Goal: Task Accomplishment & Management: Manage account settings

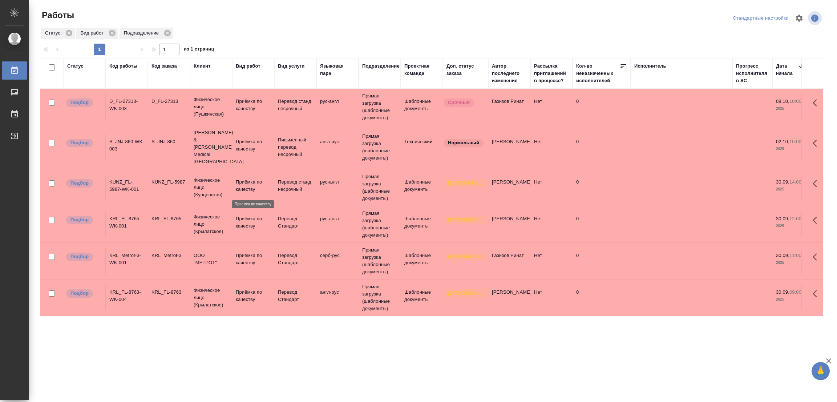
click at [247, 362] on p "Приёмка по качеству" at bounding box center [253, 369] width 35 height 15
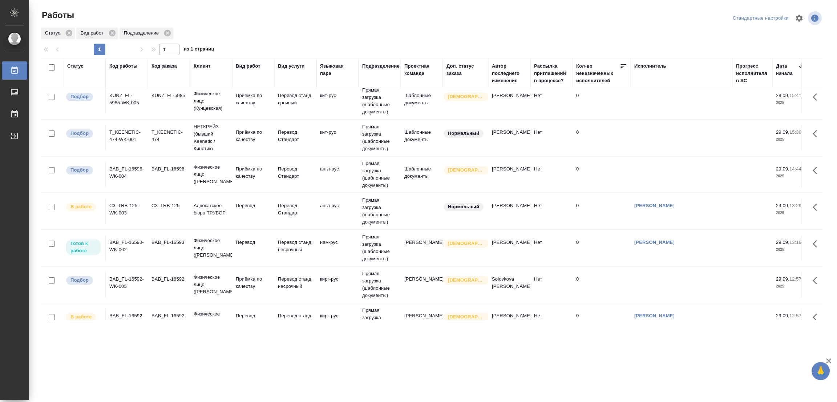
scroll to position [544, 0]
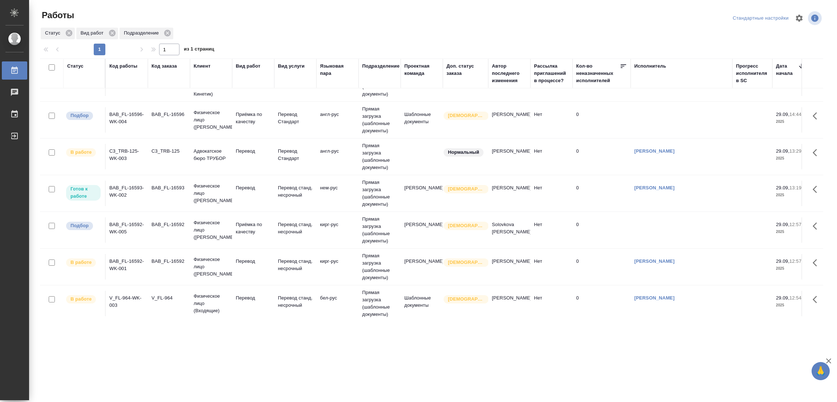
click at [543, 334] on div ".cls-1 fill:#fff; AWATERA [PERSON_NAME] Работы 0 Чаты График Выйти Работы Станд…" at bounding box center [418, 201] width 837 height 402
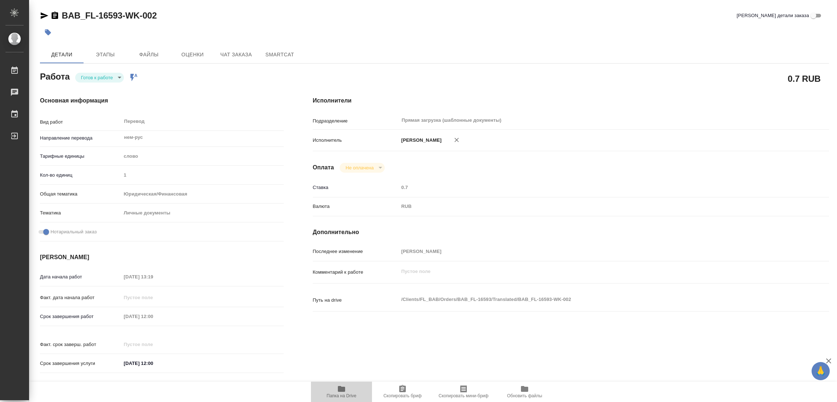
click at [338, 389] on icon "button" at bounding box center [341, 389] width 7 height 6
click at [101, 79] on body "🙏 .cls-1 fill:#fff; AWATERA Popova Galina Работы 0 Чаты График Выйти BAB_FL-165…" at bounding box center [418, 201] width 837 height 402
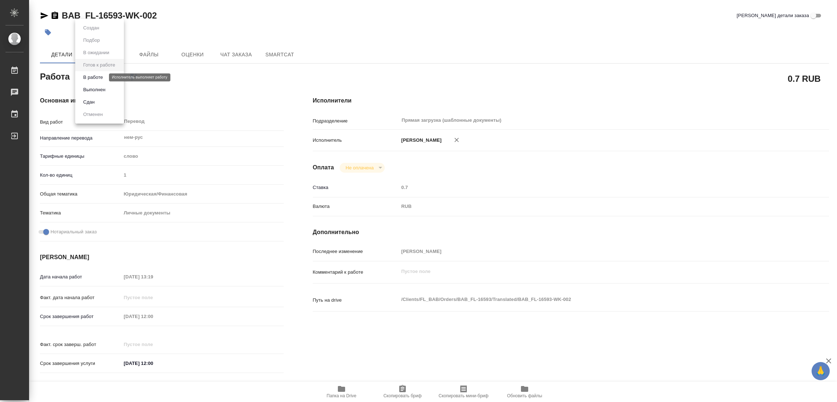
click at [94, 79] on button "В работе" at bounding box center [93, 77] width 24 height 8
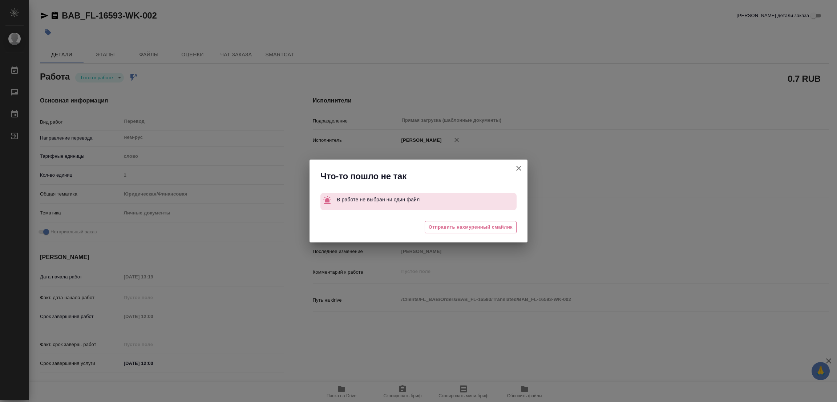
type textarea "x"
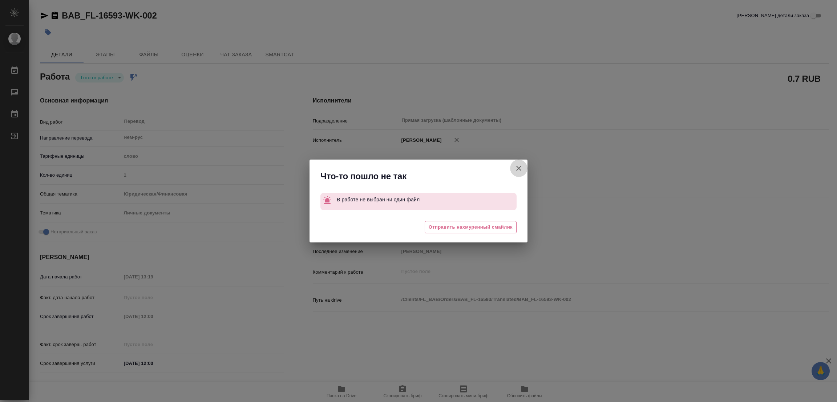
click at [522, 166] on icon "button" at bounding box center [518, 168] width 9 height 9
type textarea "x"
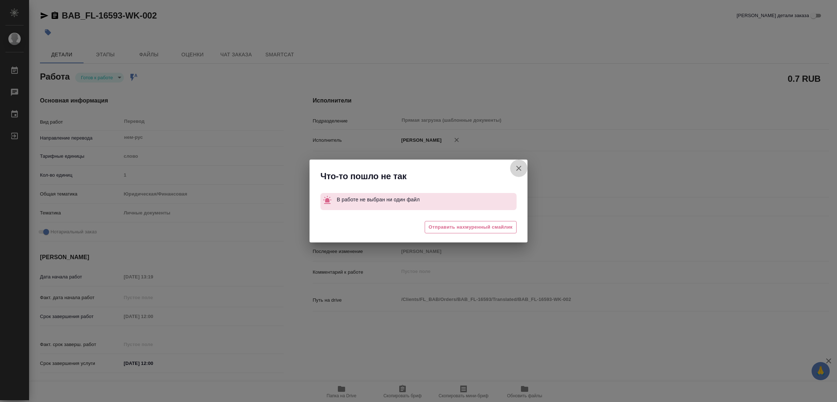
type textarea "x"
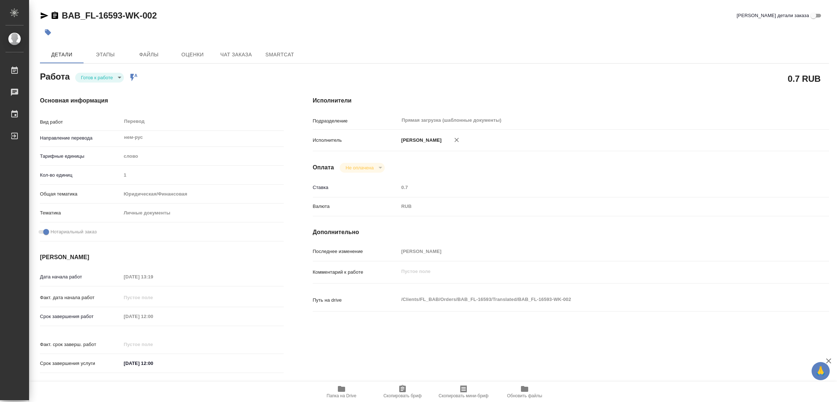
type textarea "x"
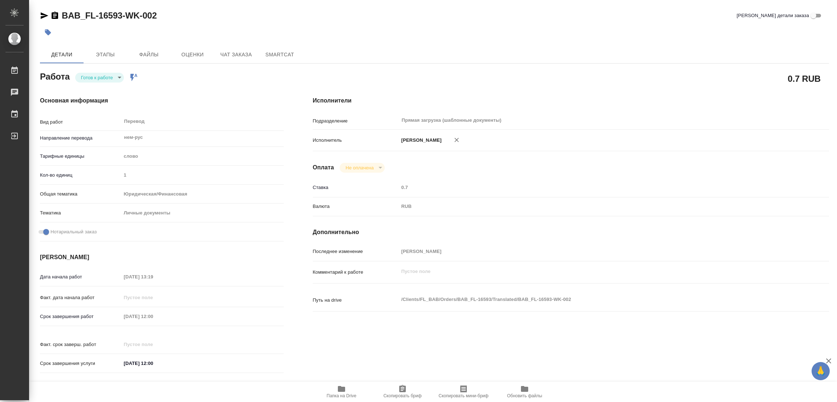
type textarea "x"
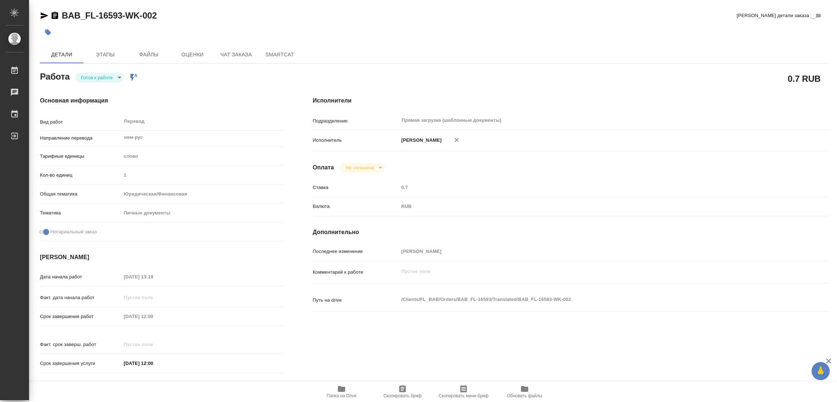
type textarea "x"
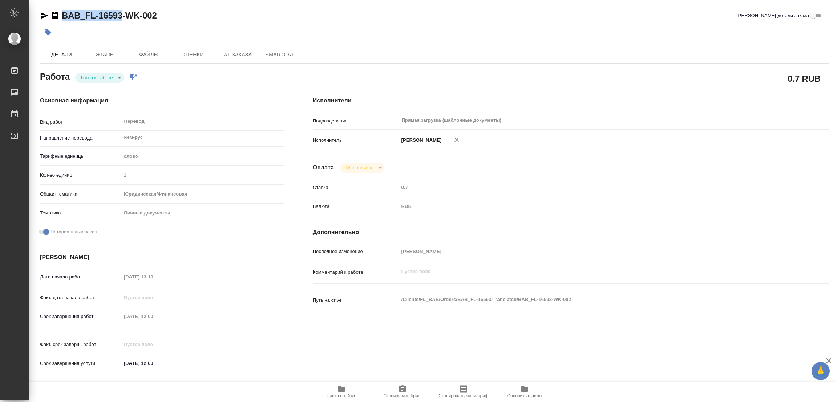
drag, startPoint x: 62, startPoint y: 9, endPoint x: 123, endPoint y: 12, distance: 60.7
click at [123, 12] on div "BAB_FL-16593-WK-002 Кратко детали заказа Детали Этапы Файлы Оценки Чат заказа S…" at bounding box center [434, 304] width 797 height 609
copy link "BAB_FL-16593"
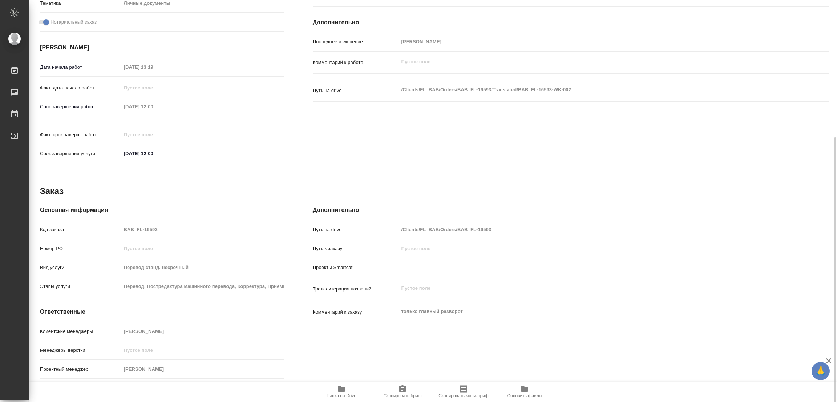
scroll to position [216, 0]
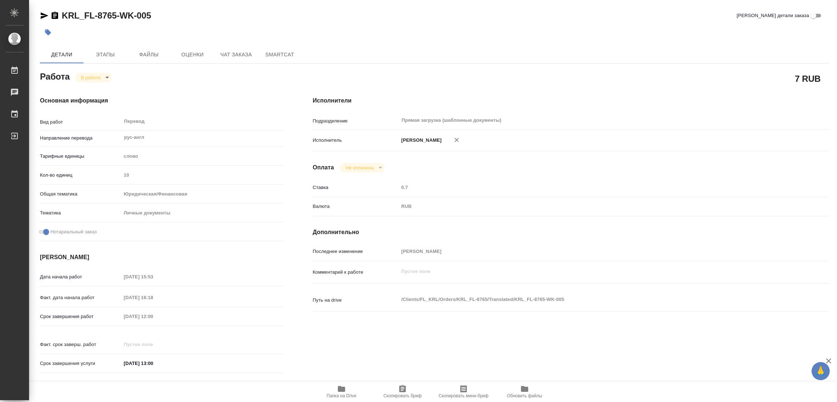
type textarea "x"
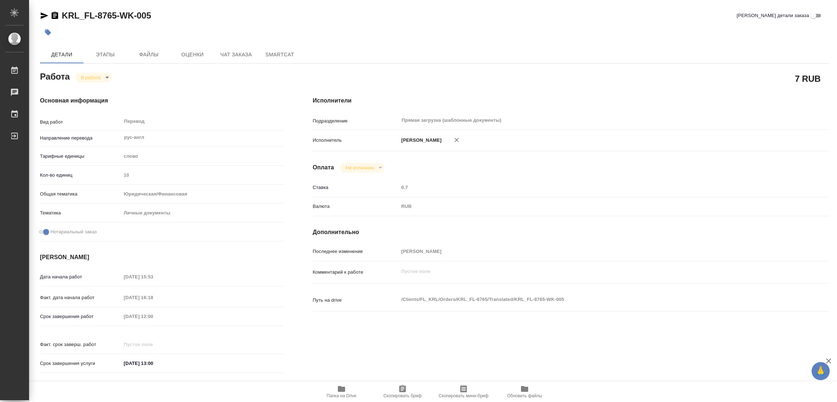
type textarea "x"
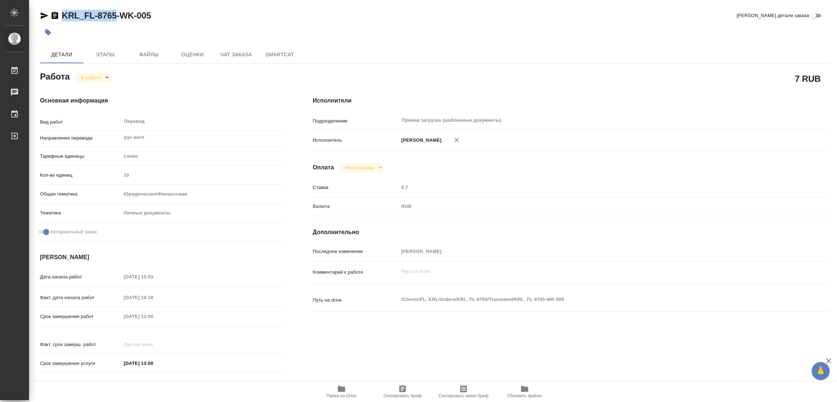
drag, startPoint x: 57, startPoint y: 9, endPoint x: 115, endPoint y: 20, distance: 58.5
click at [115, 20] on div "KRL_FL-8765-WK-005 Кратко детали заказа Детали Этапы Файлы Оценки Чат заказа Sm…" at bounding box center [434, 304] width 797 height 609
copy link "KRL_FL-8765"
drag, startPoint x: 406, startPoint y: 390, endPoint x: 386, endPoint y: 390, distance: 19.6
click at [406, 390] on icon "button" at bounding box center [402, 388] width 9 height 9
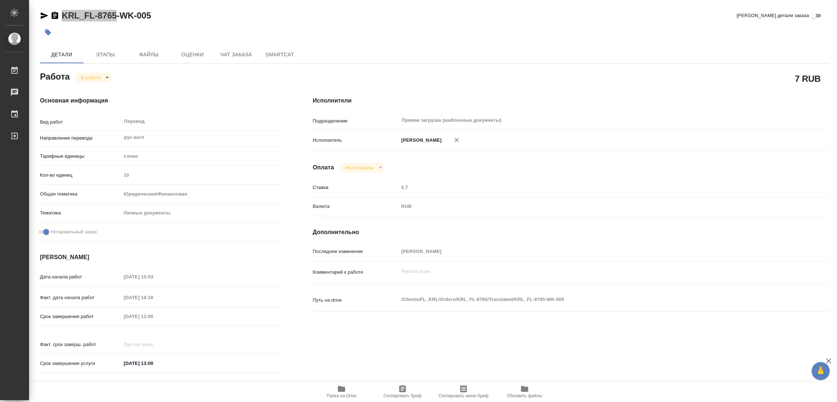
copy link "KRL_FL-8765"
click at [554, 79] on div "7 RUB" at bounding box center [571, 78] width 516 height 18
click at [96, 310] on div "Срок завершения работ 30.09.2025 12:00" at bounding box center [162, 316] width 244 height 13
